Goal: Communication & Community: Answer question/provide support

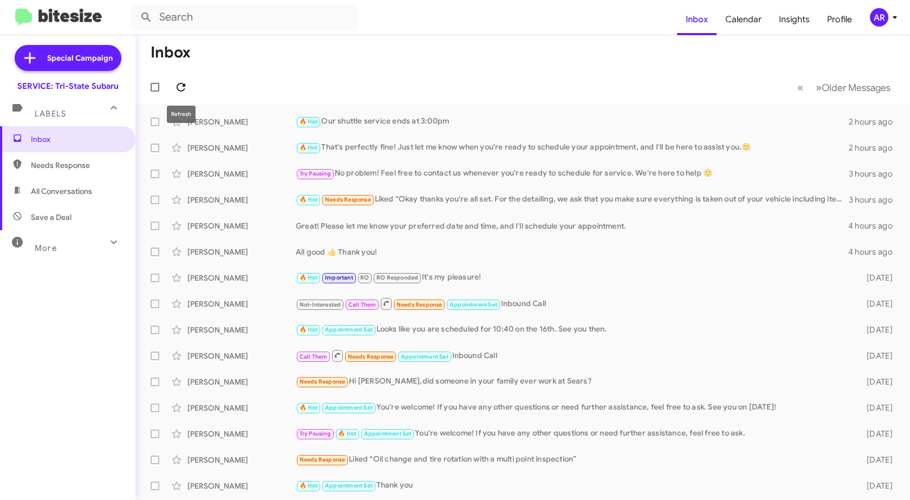
click at [185, 87] on icon at bounding box center [180, 87] width 13 height 13
click at [209, 124] on div "[PERSON_NAME]" at bounding box center [241, 122] width 108 height 11
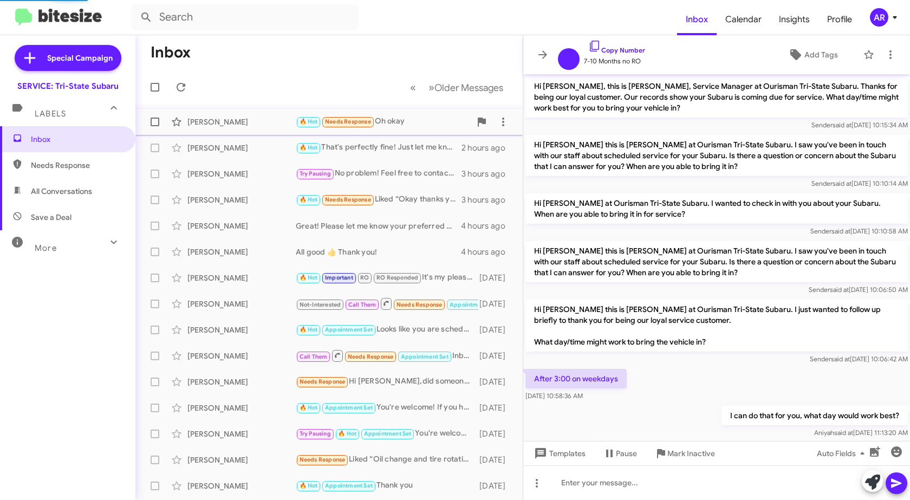
scroll to position [295, 0]
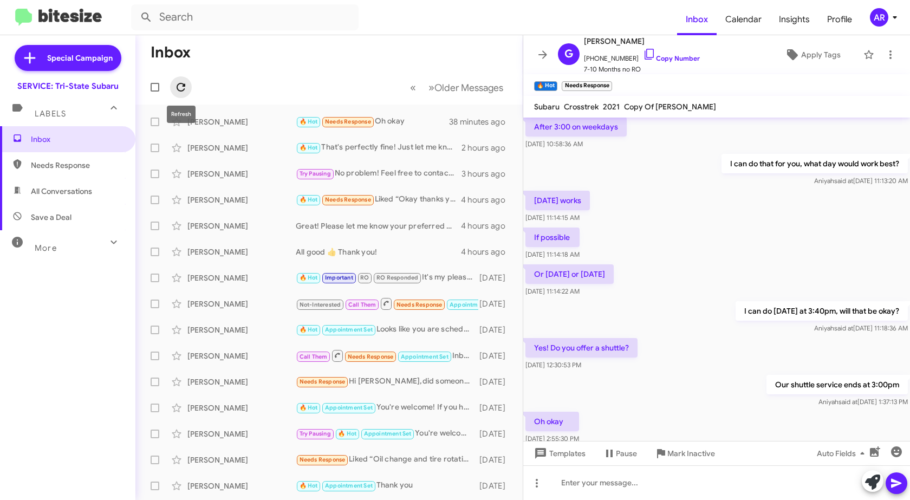
click at [180, 87] on icon at bounding box center [180, 87] width 13 height 13
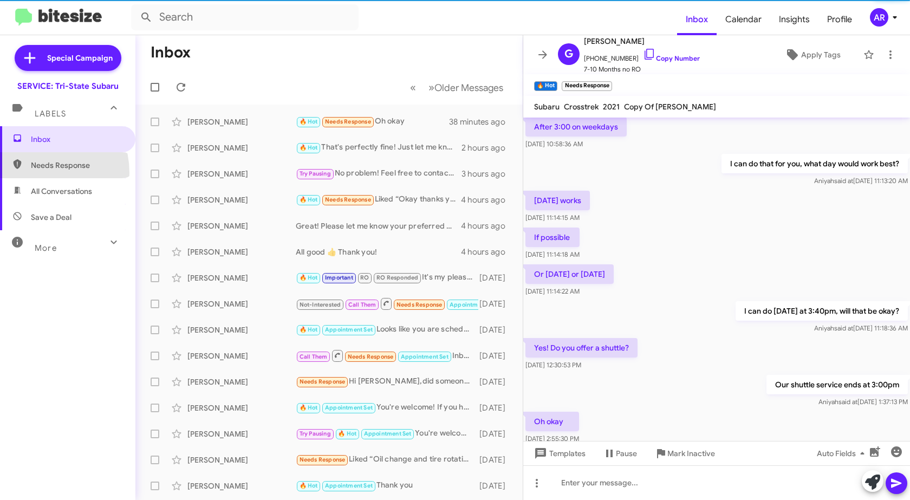
click at [34, 173] on span "Needs Response" at bounding box center [67, 165] width 135 height 26
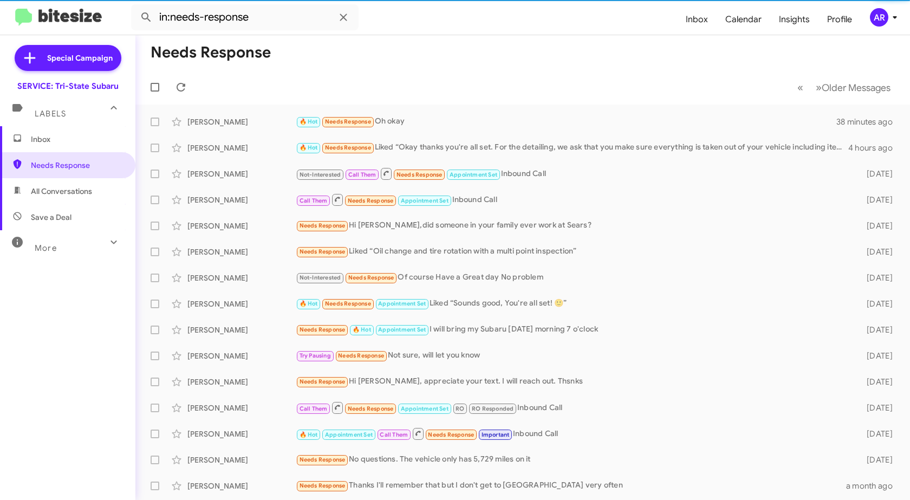
click at [49, 192] on span "All Conversations" at bounding box center [61, 191] width 61 height 11
type input "in:all-conversations"
